Goal: Information Seeking & Learning: Learn about a topic

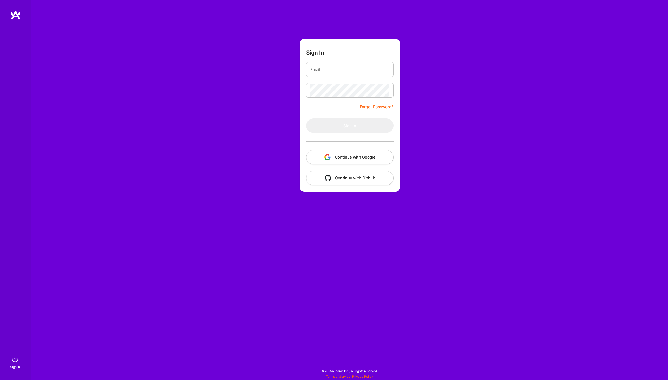
click at [0, 377] on com-1password-button at bounding box center [0, 377] width 0 height 0
type input "[PERSON_NAME][EMAIL_ADDRESS][DOMAIN_NAME]"
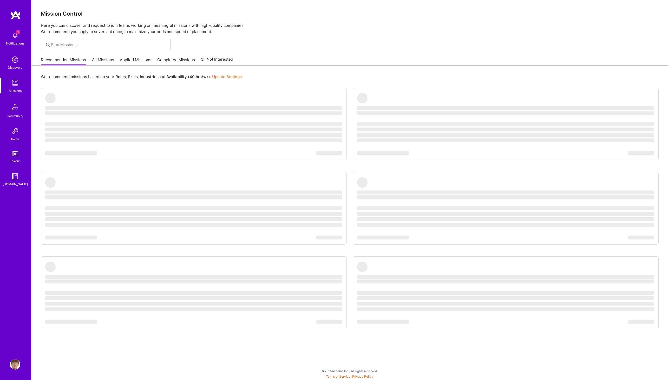
click at [23, 34] on div "1 Notifications" at bounding box center [15, 38] width 32 height 18
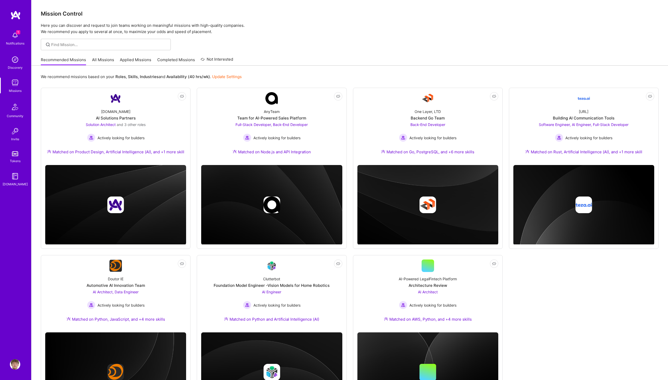
click at [207, 58] on div "1 1 Notifications Discovery Missions Community Invite Tokens [DOMAIN_NAME] Prof…" at bounding box center [334, 213] width 668 height 426
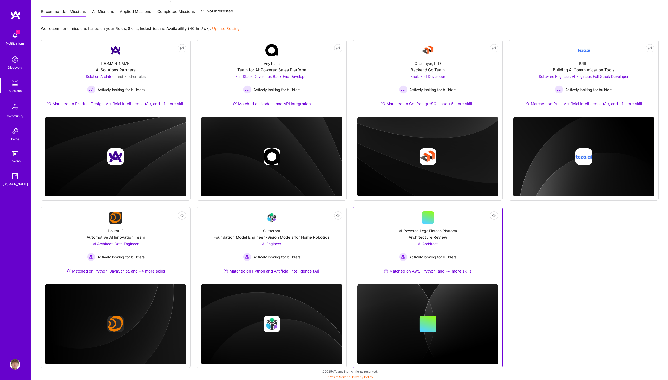
click at [421, 244] on span "AI Architect" at bounding box center [428, 243] width 20 height 4
